Goal: Information Seeking & Learning: Learn about a topic

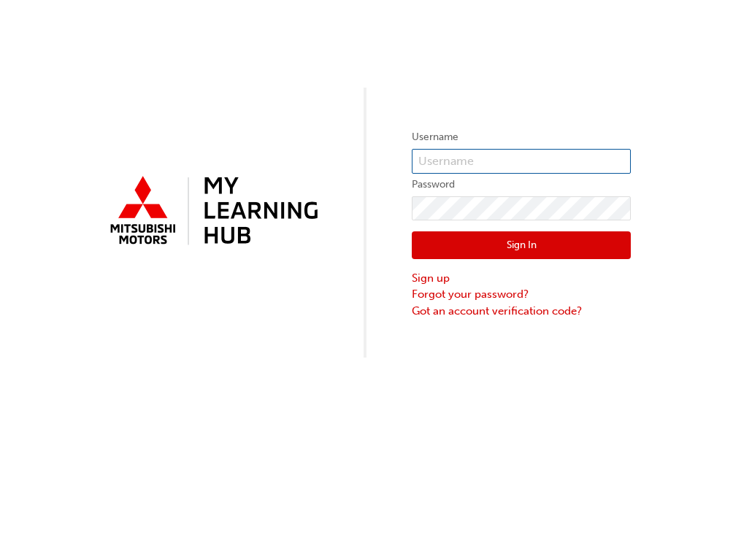
type input "0005001708"
click at [555, 247] on button "Sign In" at bounding box center [521, 245] width 219 height 28
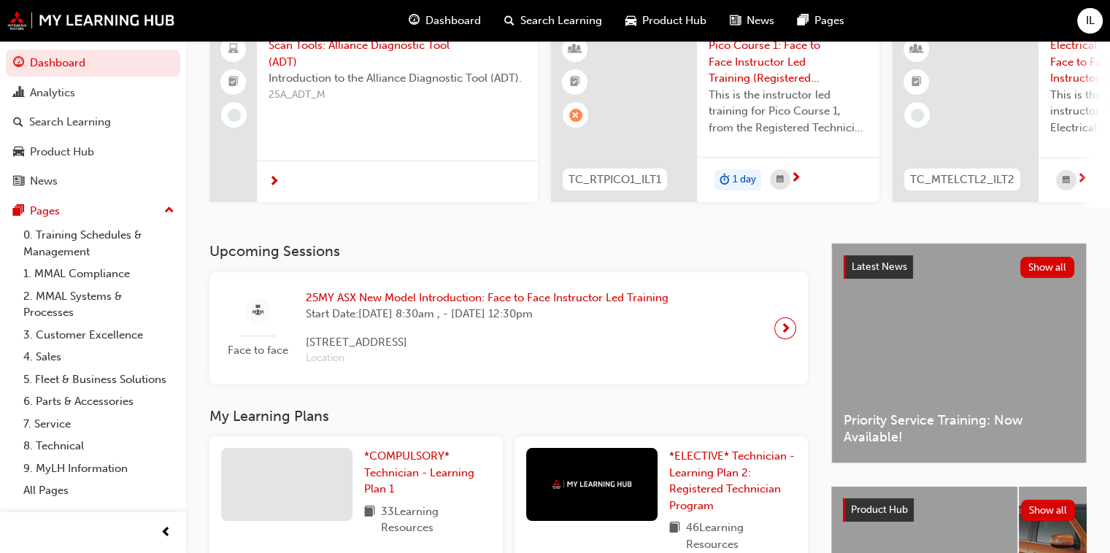
scroll to position [146, 0]
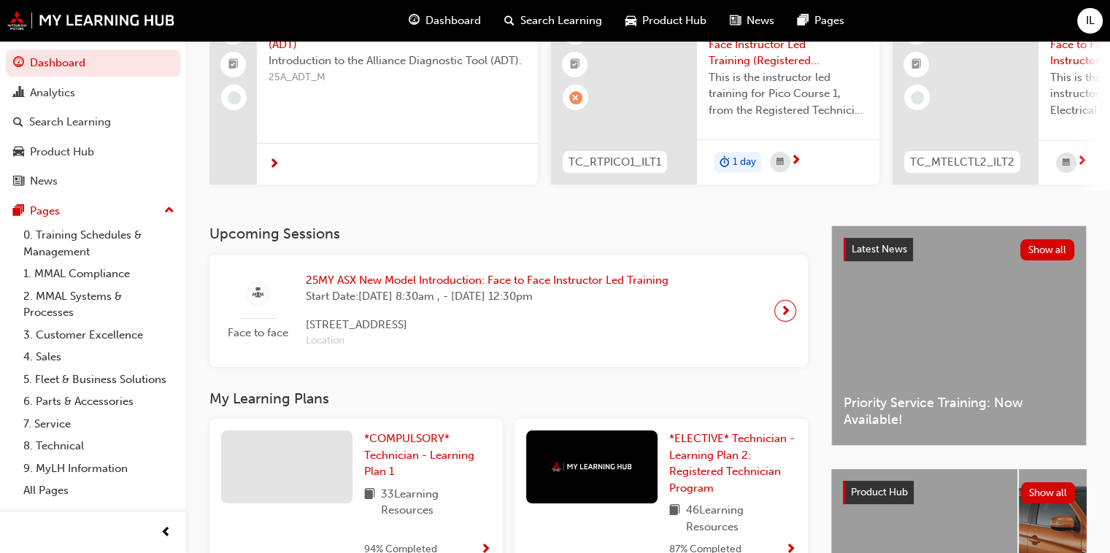
click at [420, 282] on span "25MY ASX New Model Introduction: Face to Face Instructor Led Training" at bounding box center [487, 280] width 363 height 17
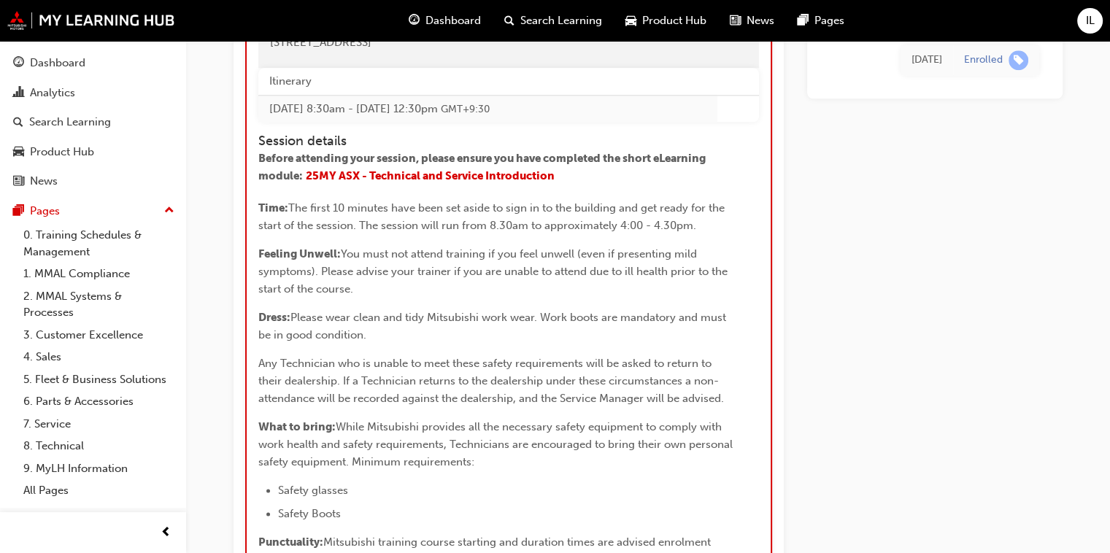
scroll to position [1678, 0]
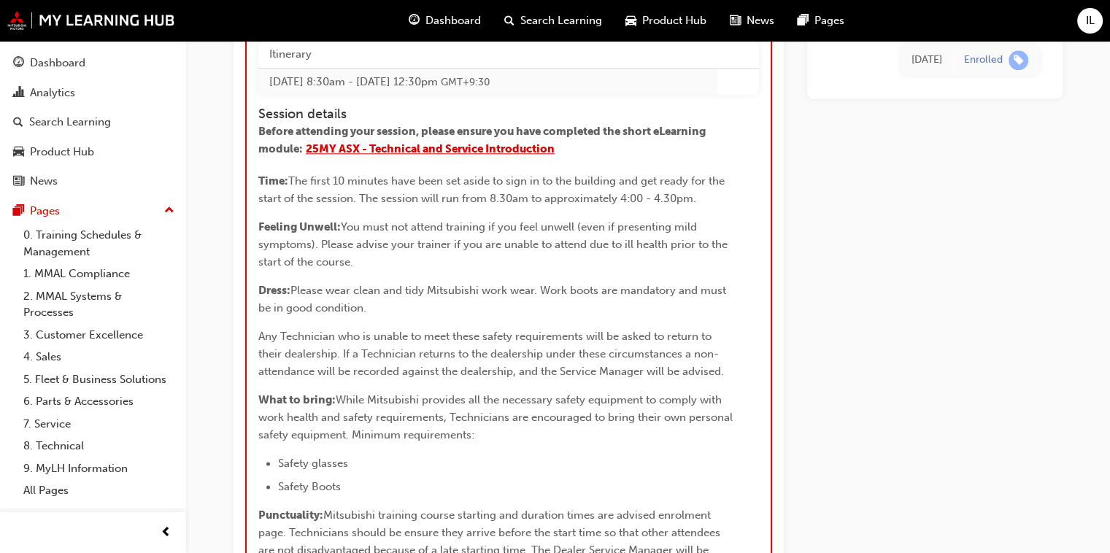
click at [449, 155] on span "25MY ASX - Technical and Service Introduction" at bounding box center [430, 148] width 249 height 13
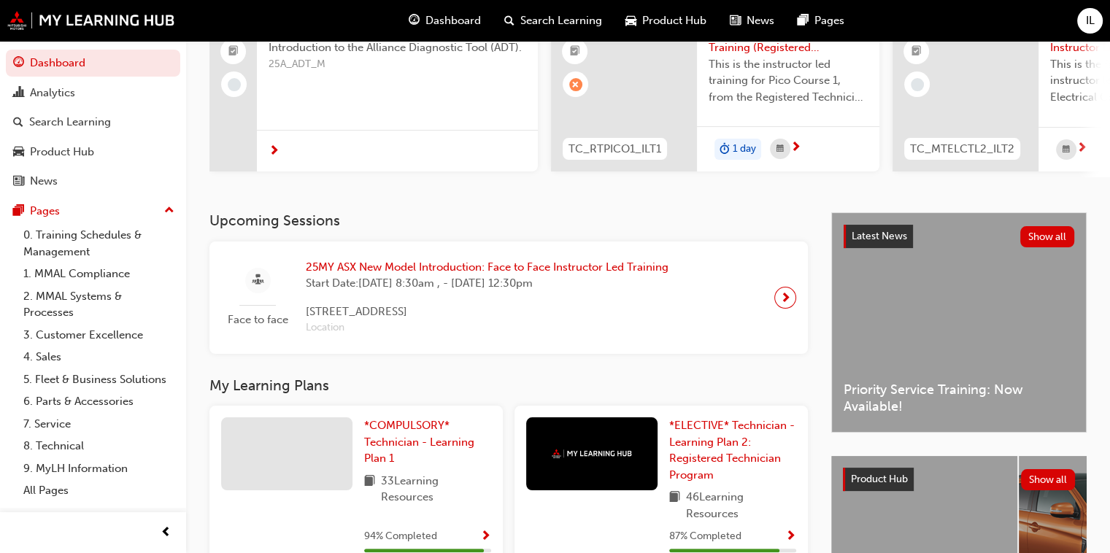
scroll to position [146, 0]
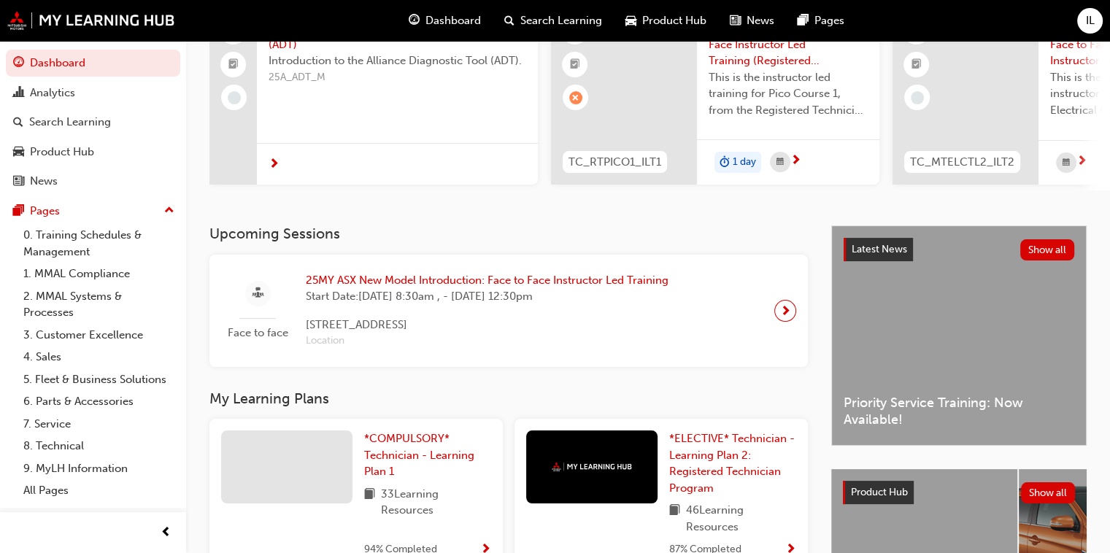
click at [477, 282] on span "25MY ASX New Model Introduction: Face to Face Instructor Led Training" at bounding box center [487, 280] width 363 height 17
